Goal: Information Seeking & Learning: Learn about a topic

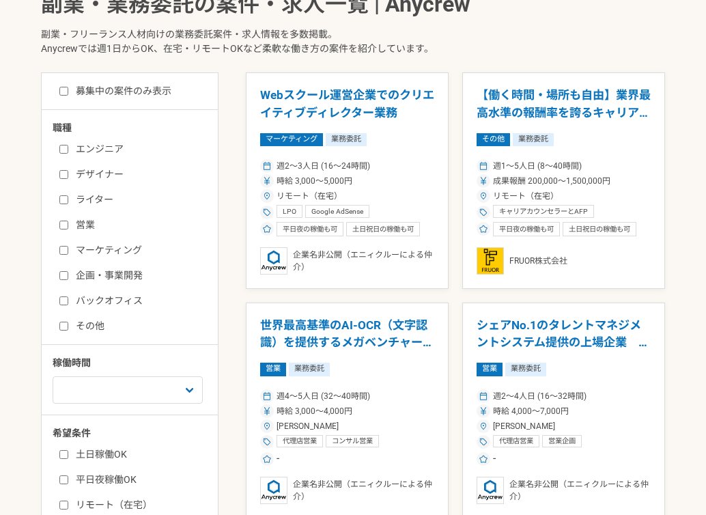
scroll to position [299, 0]
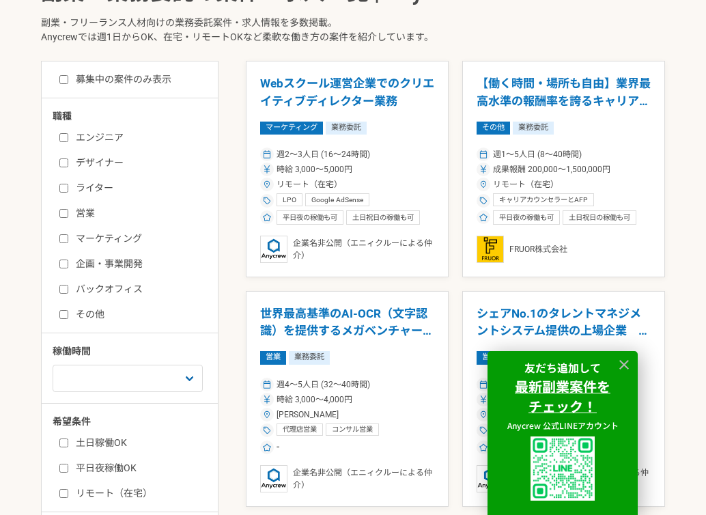
click at [64, 81] on input "募集中の案件のみ表示" at bounding box center [63, 79] width 9 height 9
checkbox input "true"
click at [620, 360] on icon at bounding box center [625, 365] width 10 height 10
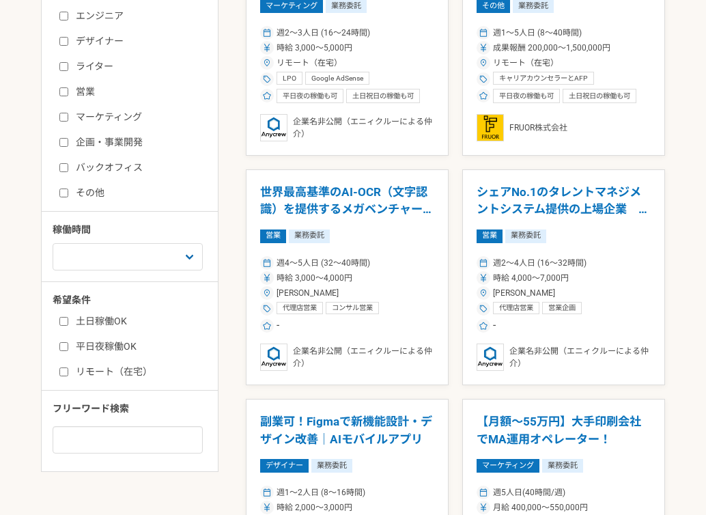
scroll to position [462, 0]
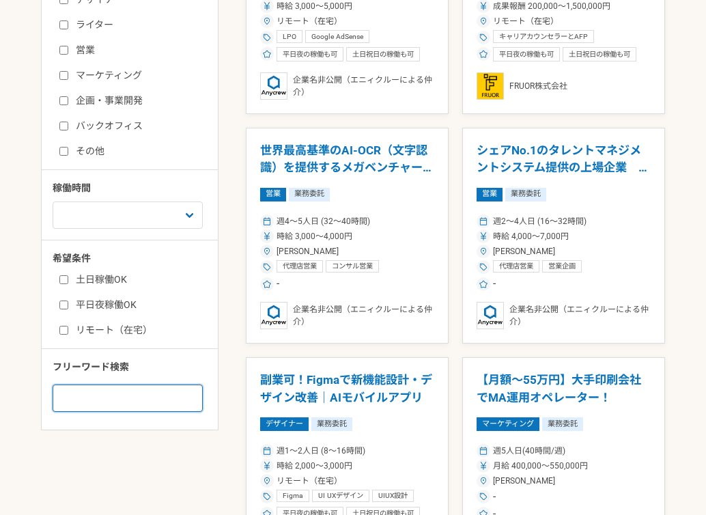
click at [113, 391] on input at bounding box center [128, 398] width 150 height 27
type input "広告運用"
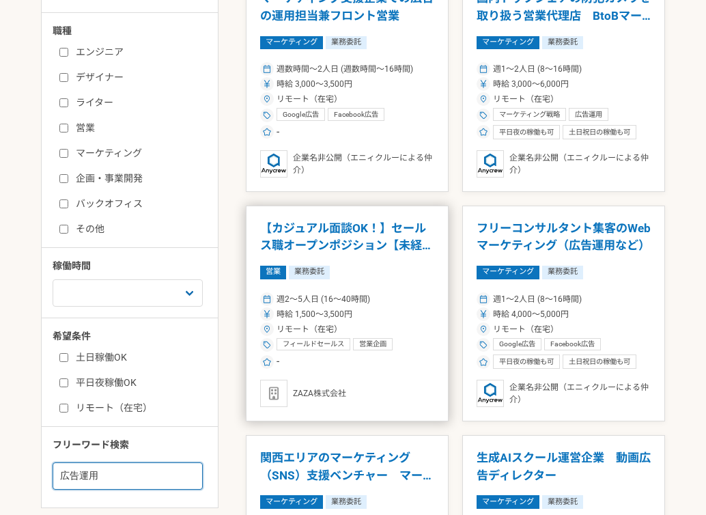
scroll to position [288, 0]
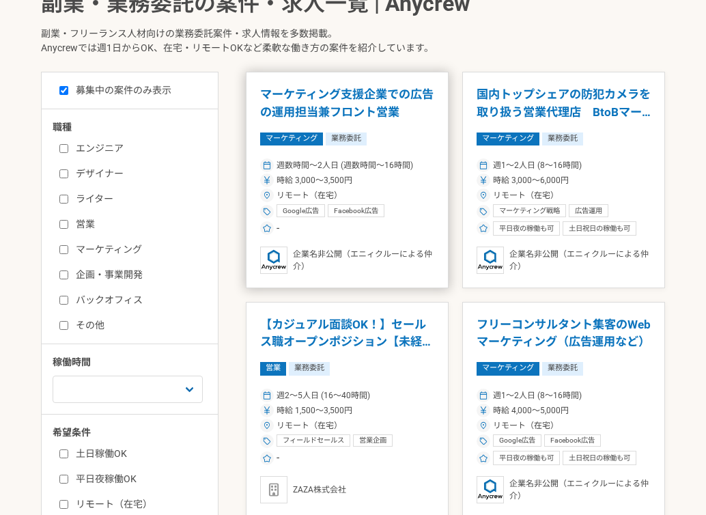
click at [275, 99] on h1 "マーケティング支援企業での広告の運用担当兼フロント営業" at bounding box center [347, 103] width 174 height 35
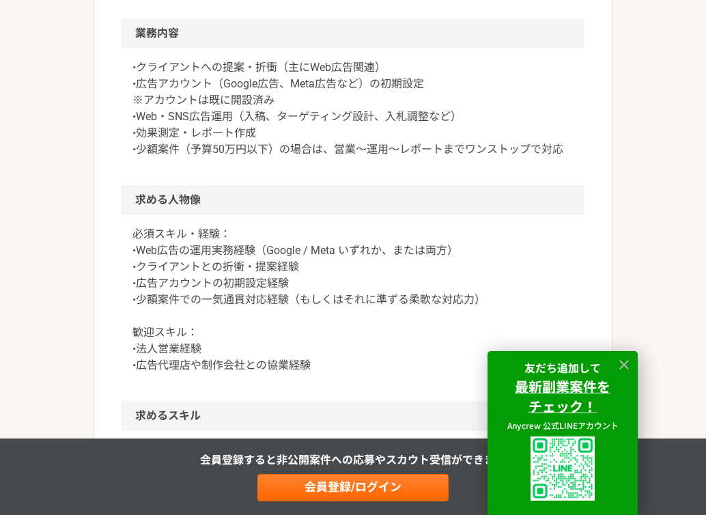
scroll to position [825, 0]
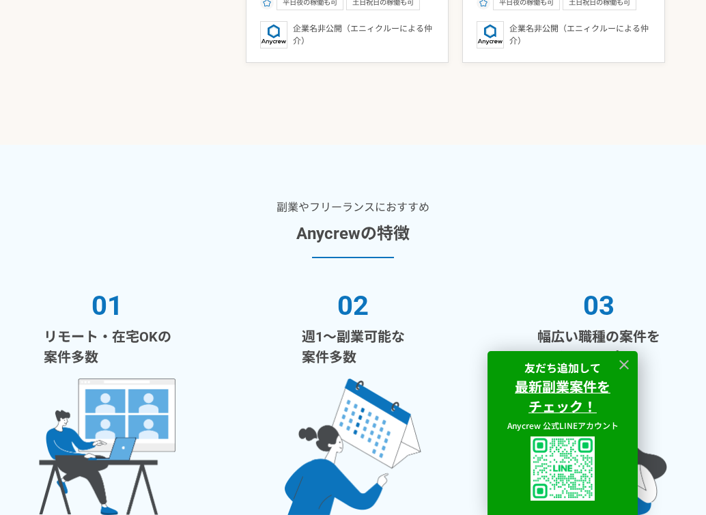
scroll to position [1296, 0]
